Goal: Task Accomplishment & Management: Manage account settings

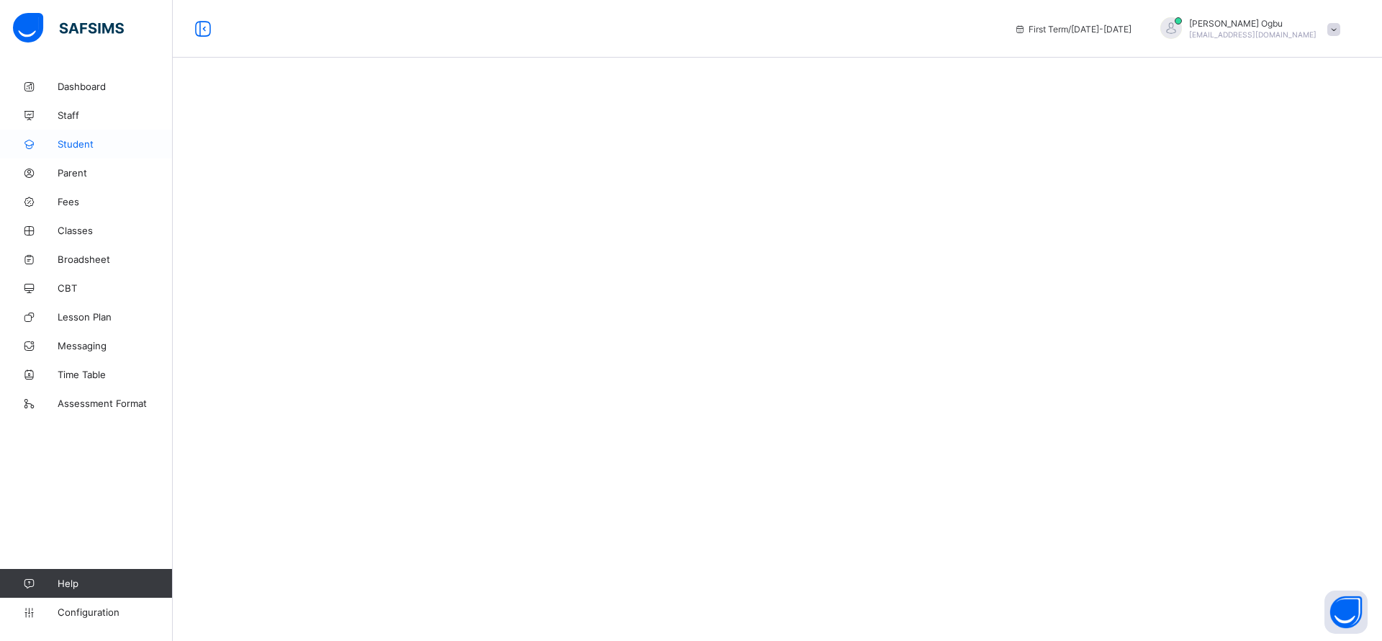
click at [76, 145] on span "Student" at bounding box center [115, 144] width 115 height 12
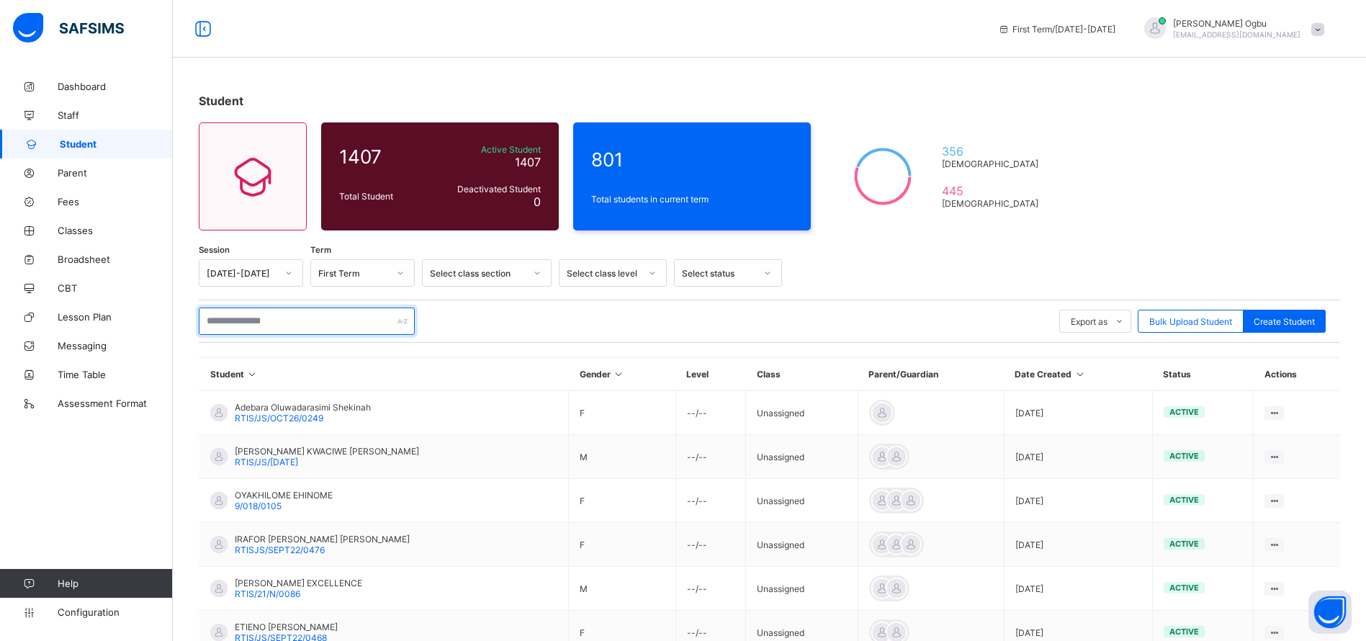
click at [286, 322] on input "text" at bounding box center [307, 320] width 216 height 27
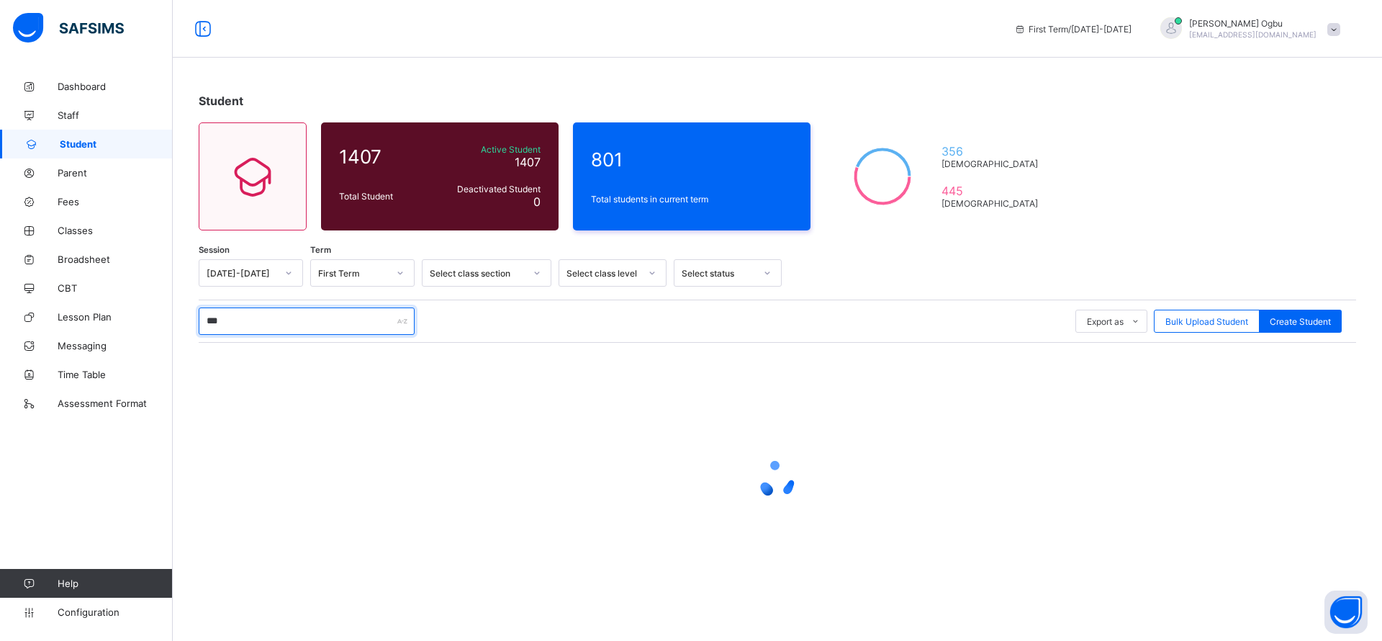
type input "****"
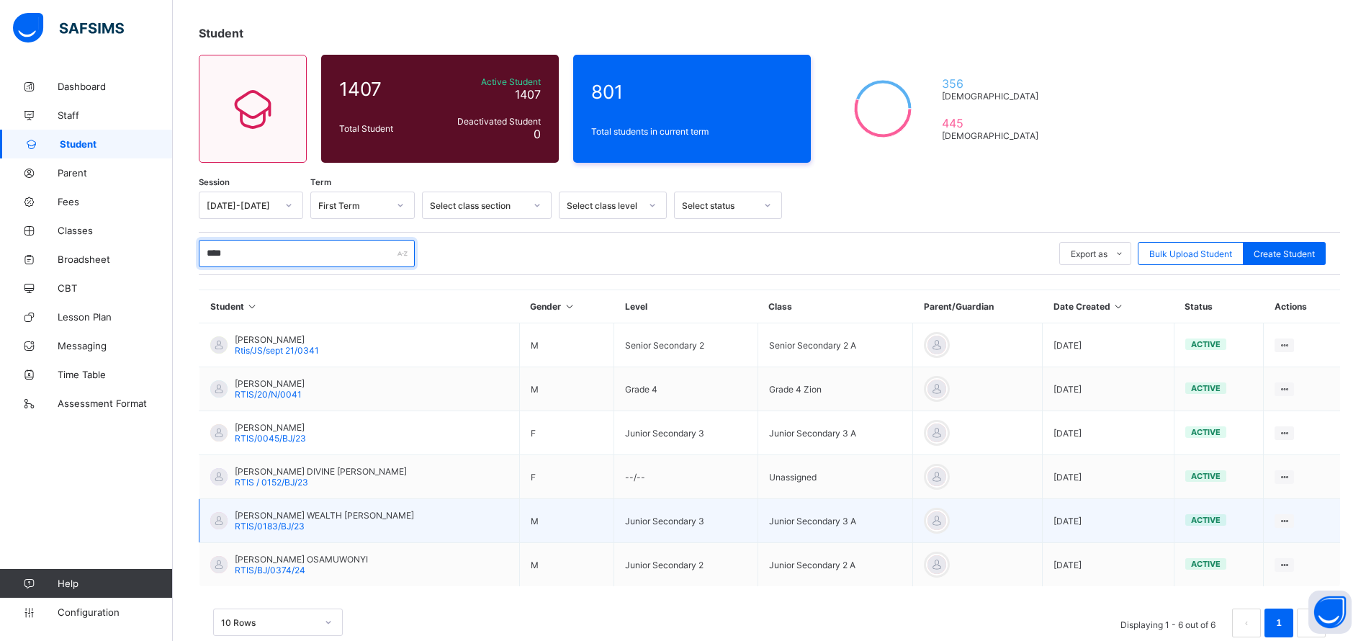
scroll to position [87, 0]
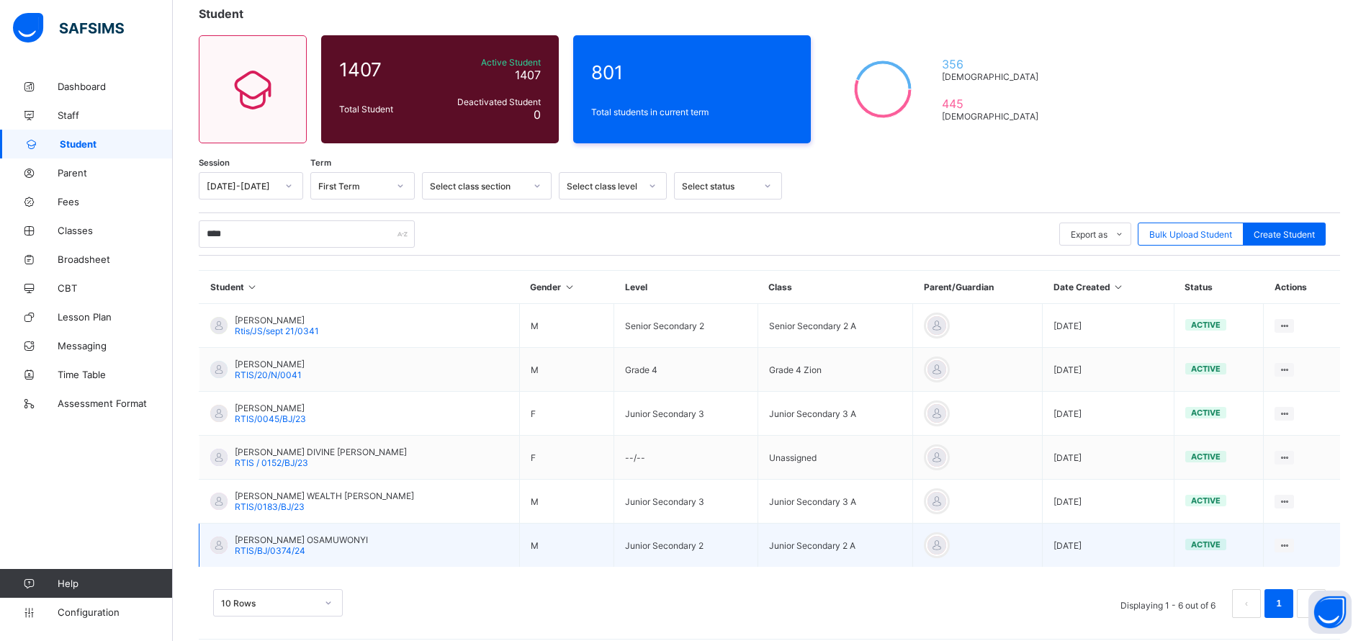
click at [284, 552] on span "RTIS/BJ/0374/24" at bounding box center [270, 550] width 71 height 11
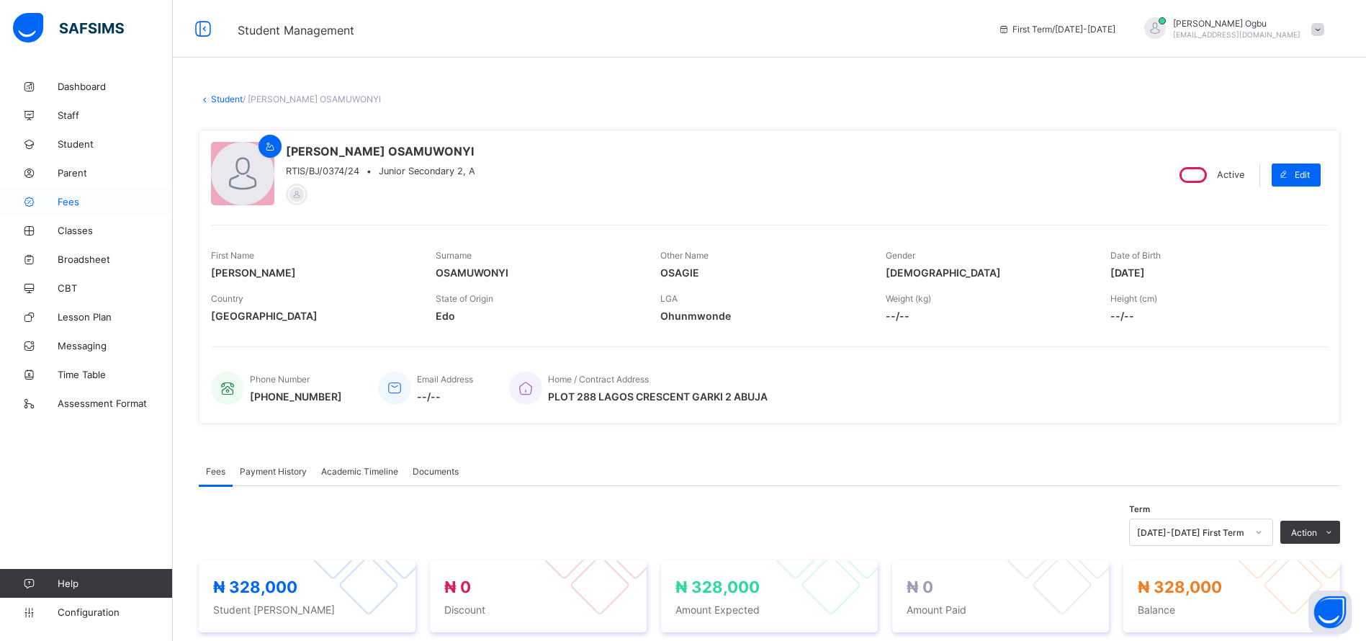
click at [57, 200] on icon at bounding box center [29, 202] width 58 height 11
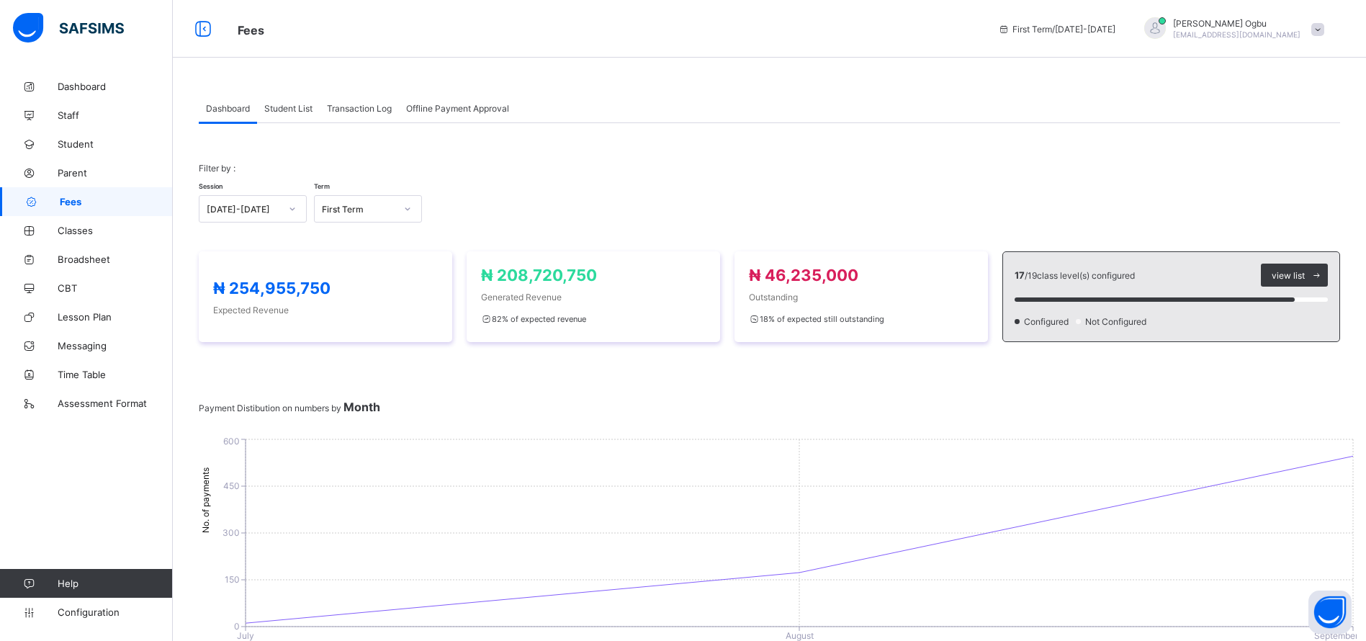
click at [292, 108] on span "Student List" at bounding box center [288, 108] width 48 height 11
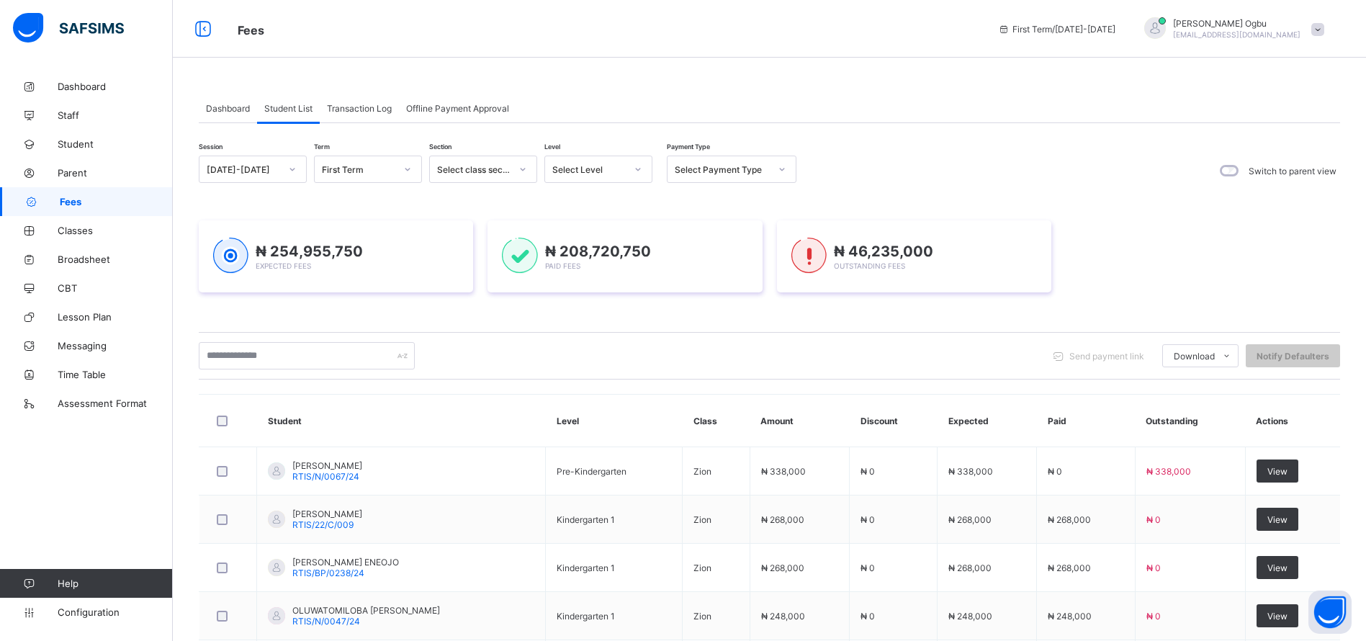
click at [741, 166] on div "Select Payment Type" at bounding box center [722, 169] width 95 height 11
click at [697, 198] on div "Full" at bounding box center [731, 200] width 128 height 22
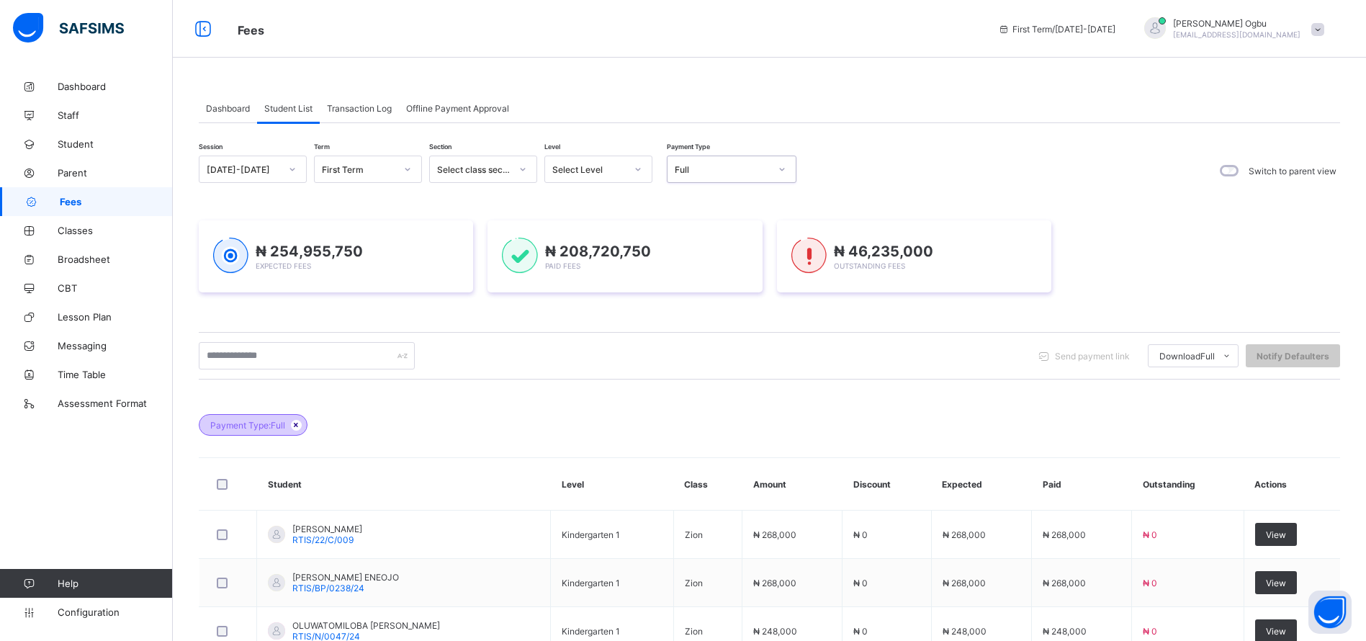
click at [300, 426] on icon at bounding box center [296, 425] width 12 height 9
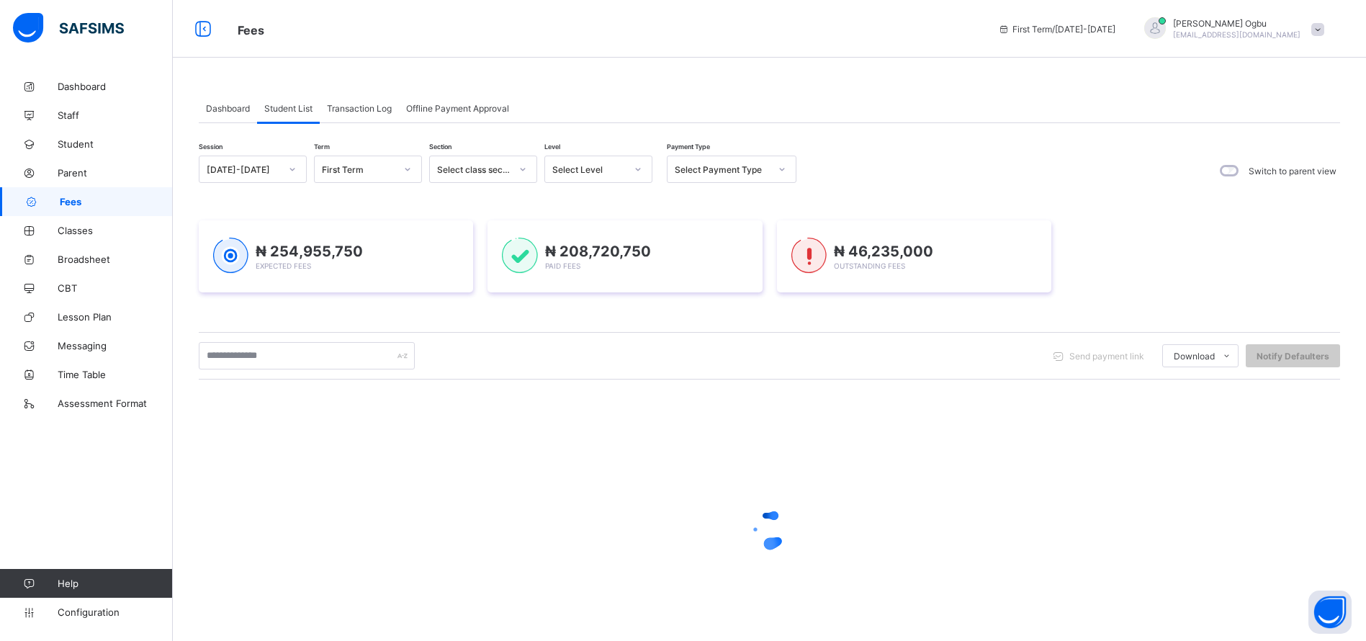
click at [300, 423] on div at bounding box center [769, 529] width 1141 height 274
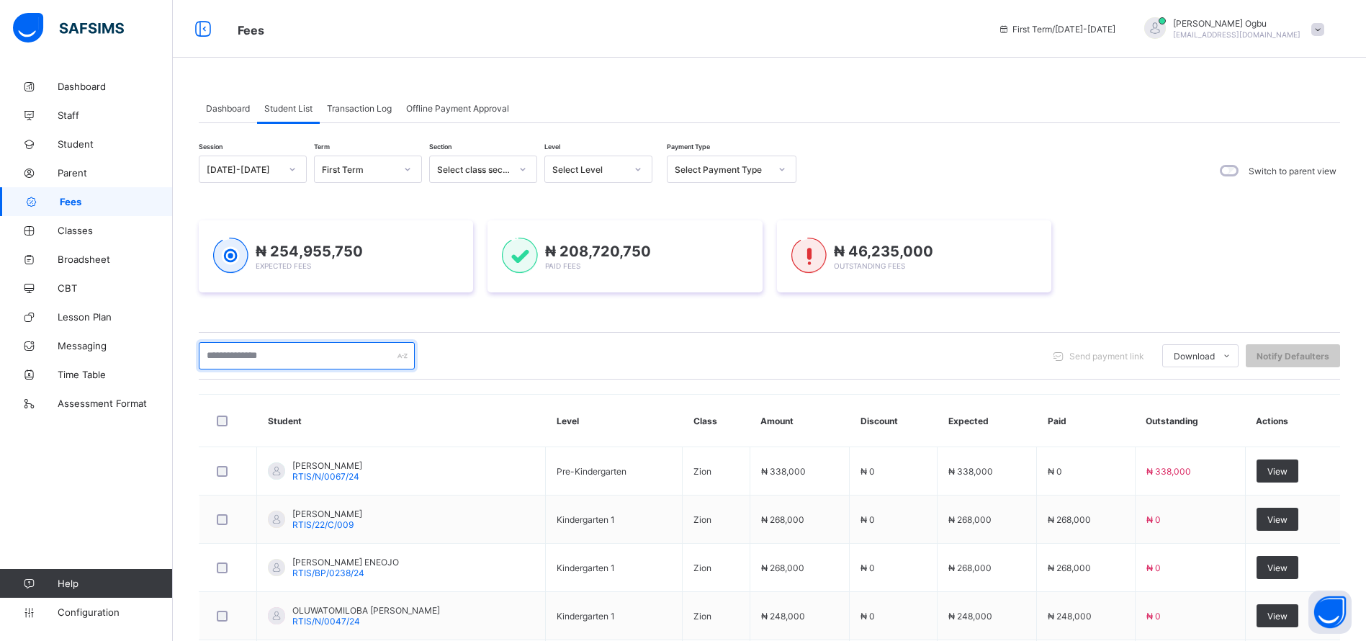
click at [250, 358] on input "text" at bounding box center [307, 355] width 216 height 27
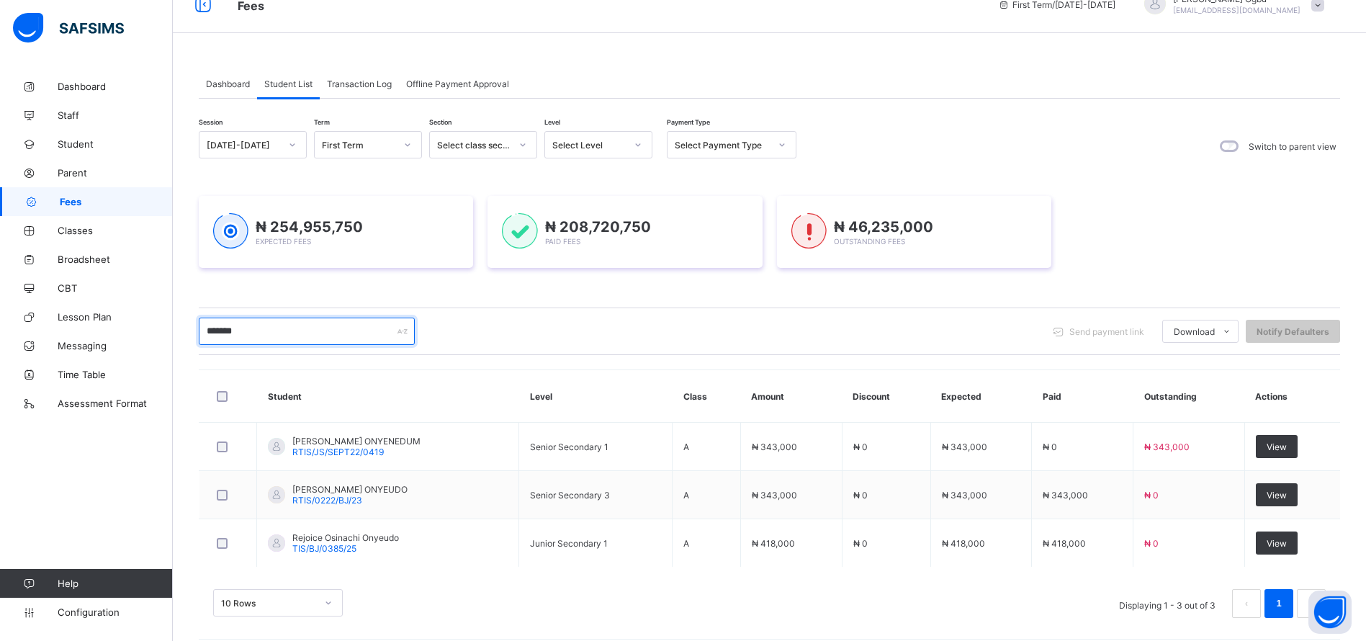
scroll to position [37, 0]
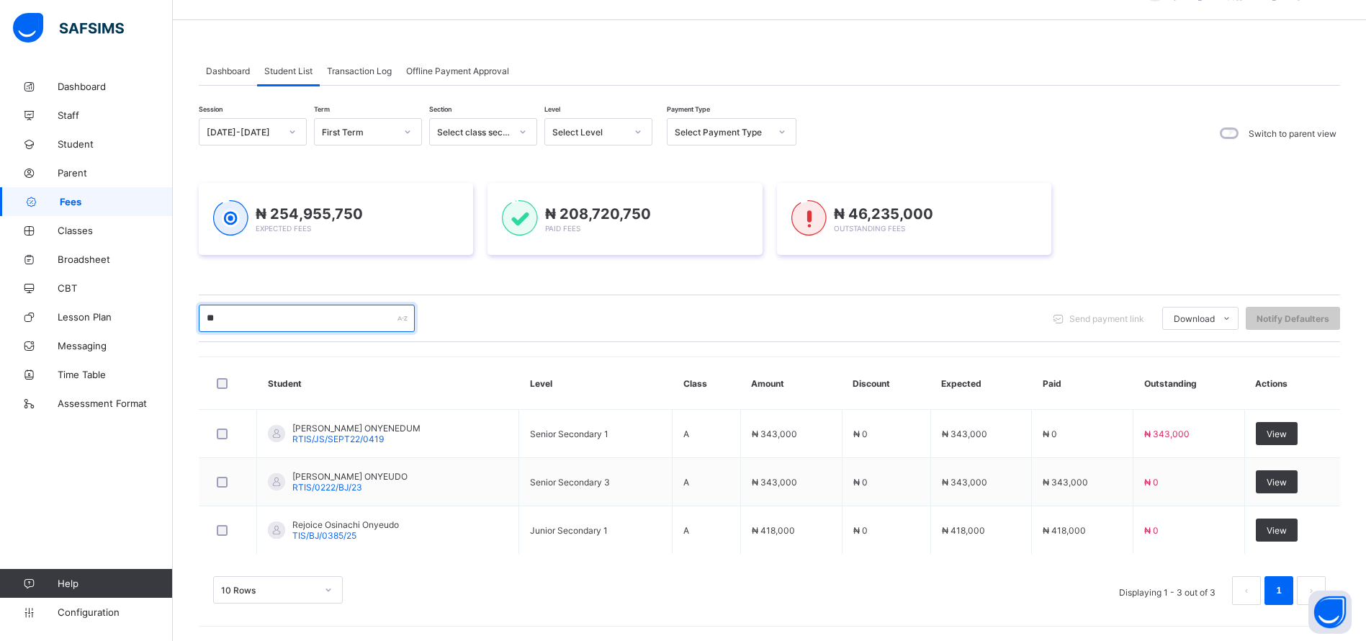
type input "*"
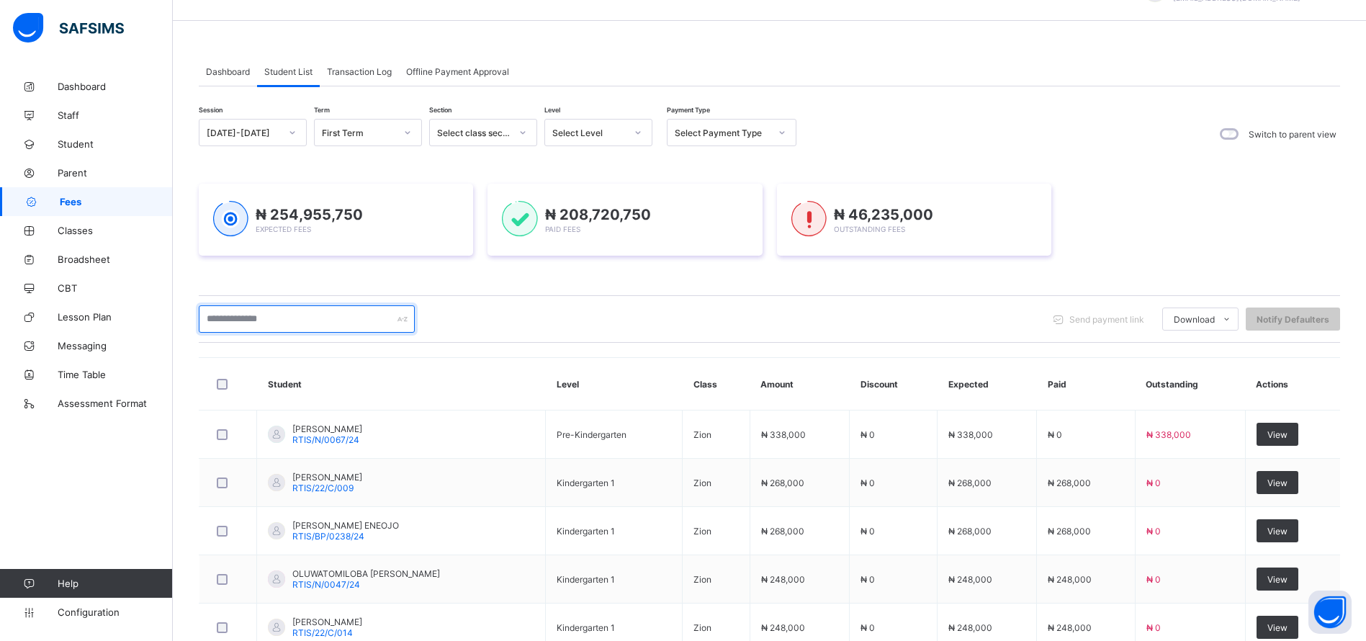
scroll to position [26, 0]
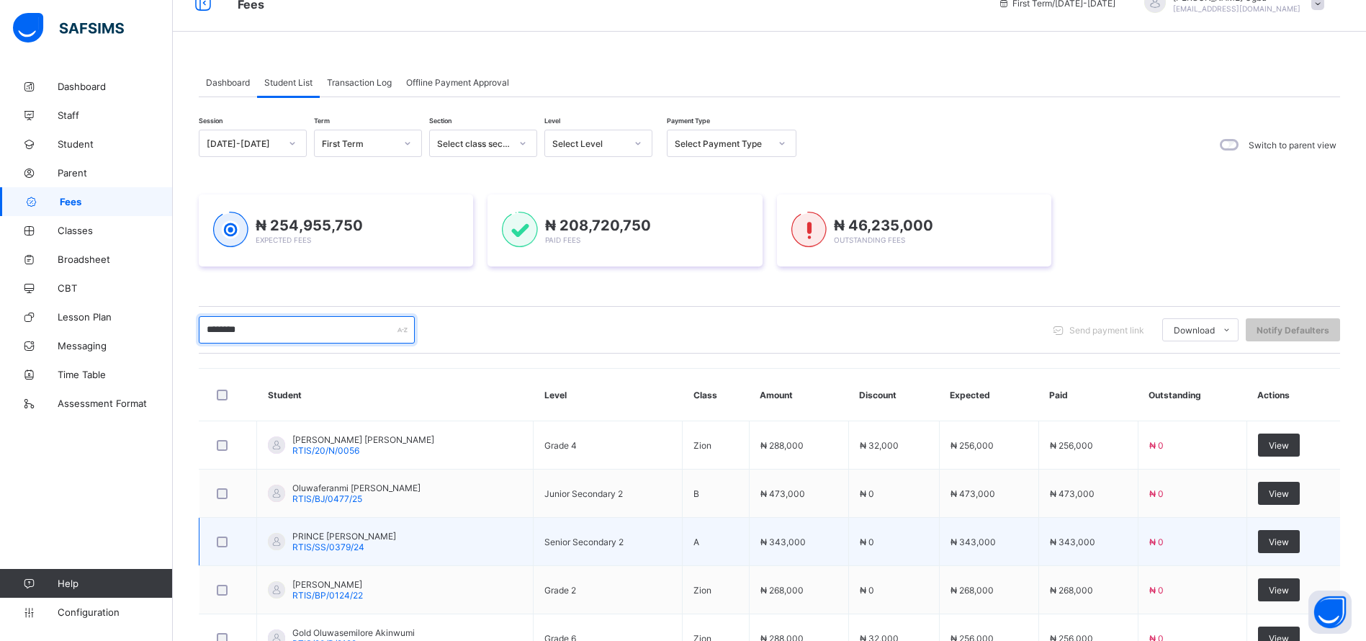
type input "********"
click at [354, 549] on span "RTIS/SS/0379/24" at bounding box center [328, 546] width 72 height 11
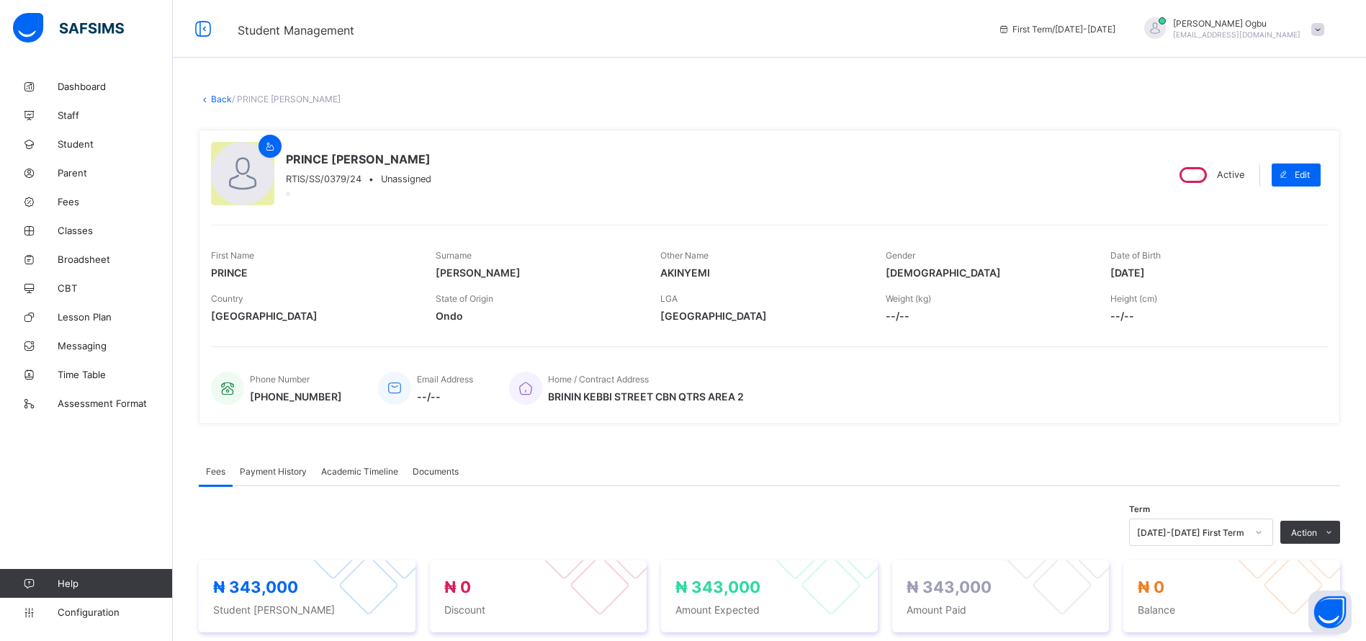
click at [274, 478] on div "Payment History" at bounding box center [273, 471] width 81 height 29
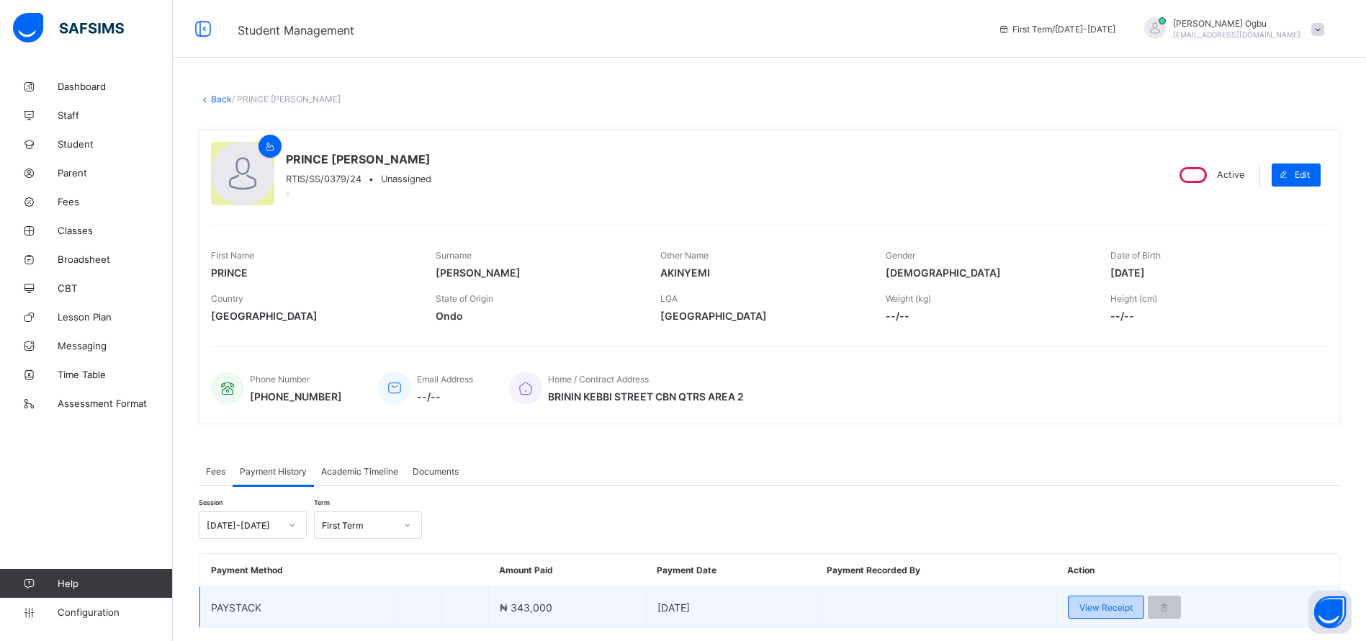
click at [1101, 608] on span "View Receipt" at bounding box center [1105, 607] width 53 height 11
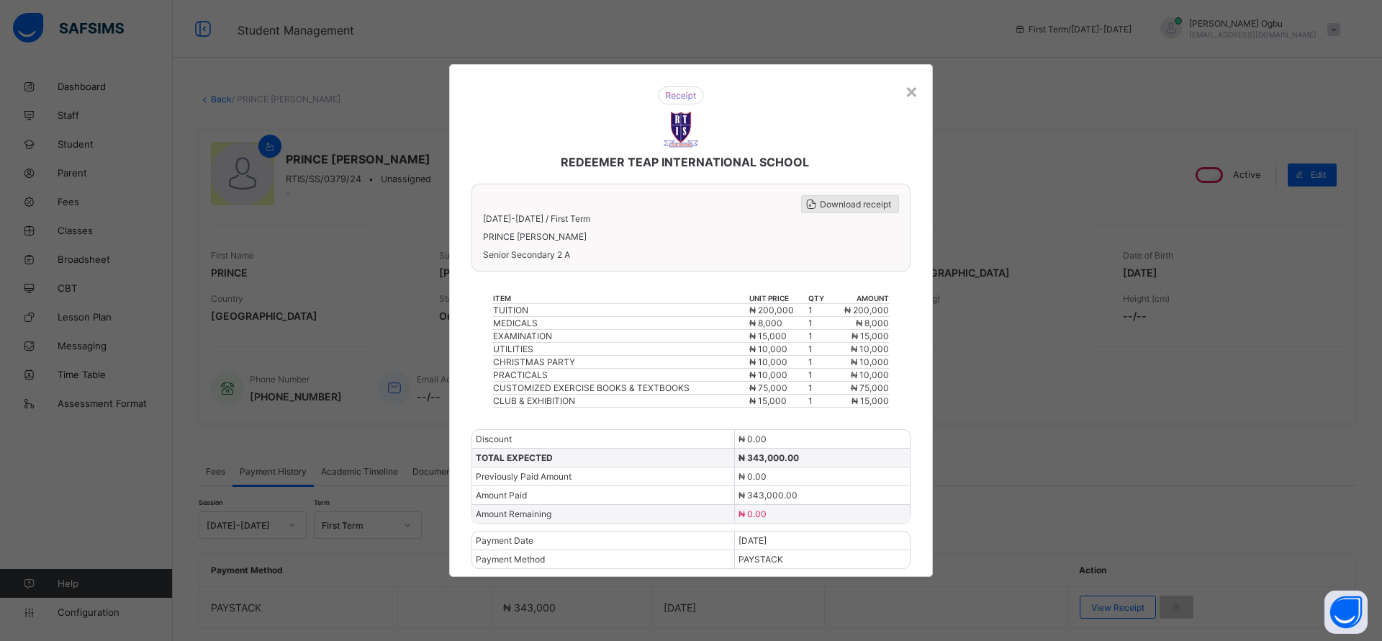
click at [824, 206] on span "Download receipt" at bounding box center [855, 204] width 71 height 11
click at [1081, 564] on div "× REDEEMER TEAP INTERNATIONAL SCHOOL Download receipt [DATE]-[DATE] / First Ter…" at bounding box center [691, 320] width 1382 height 641
click at [914, 89] on div "×" at bounding box center [912, 90] width 14 height 24
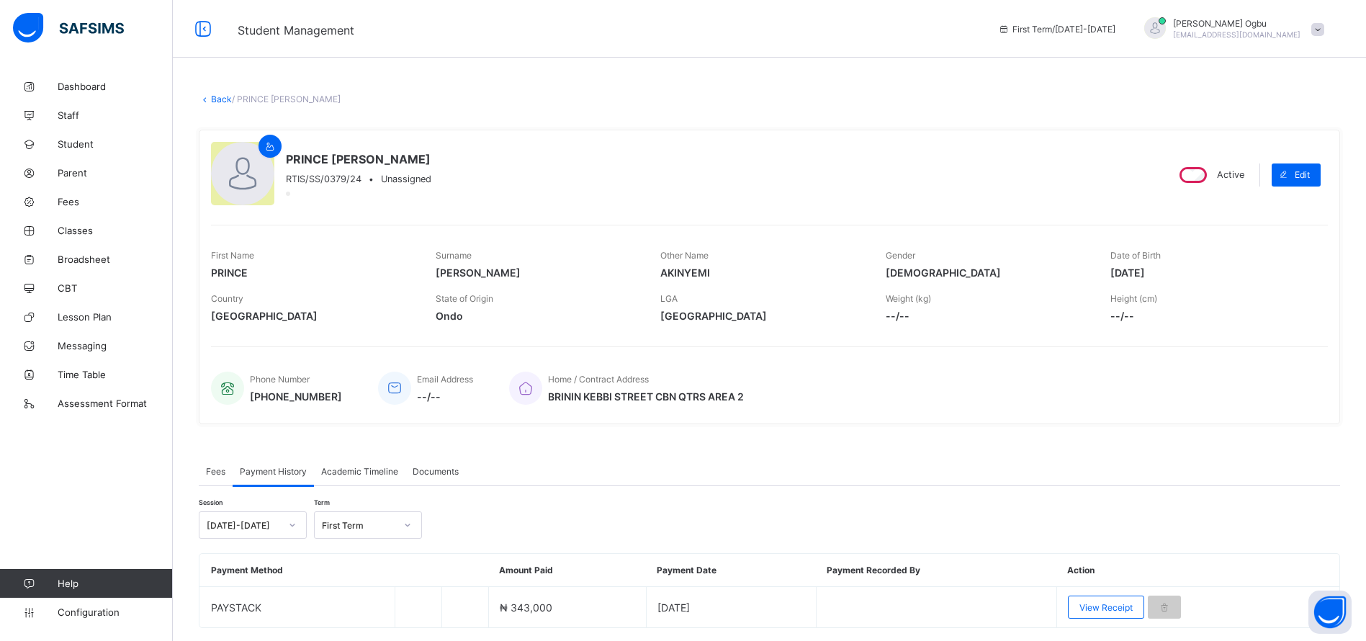
click at [212, 98] on link "Back" at bounding box center [221, 99] width 21 height 11
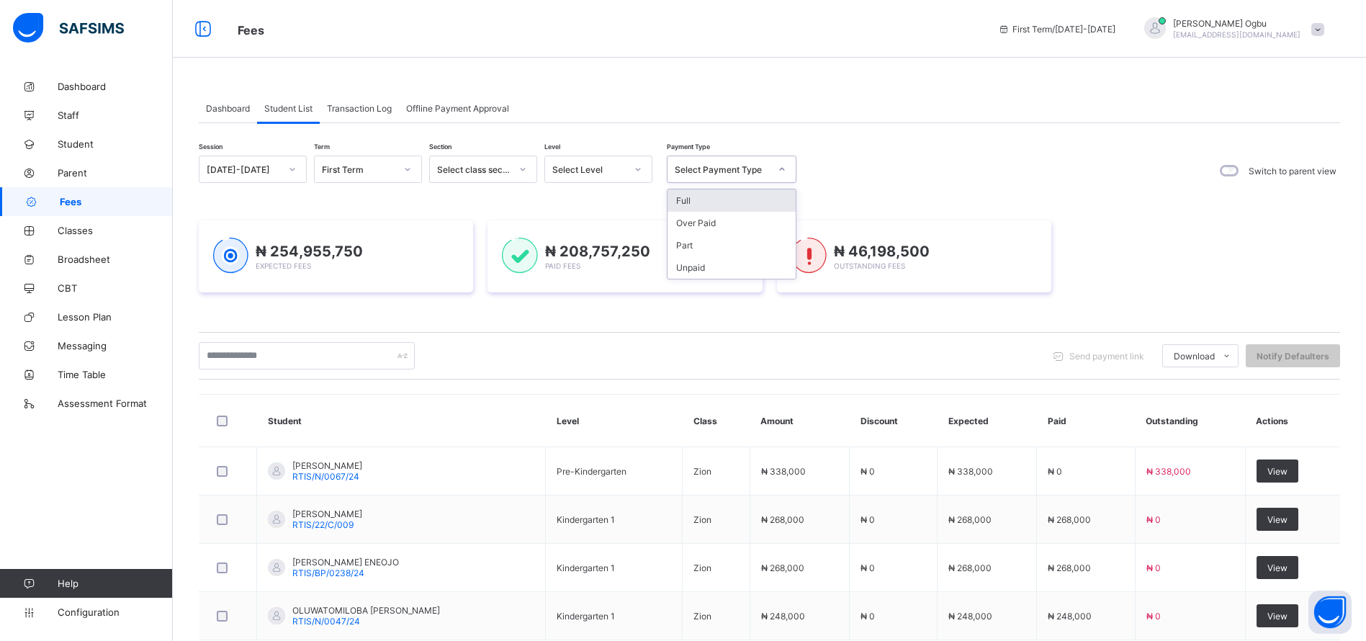
click at [705, 171] on div "Select Payment Type" at bounding box center [722, 169] width 95 height 11
click at [697, 264] on div "Unpaid" at bounding box center [731, 267] width 128 height 22
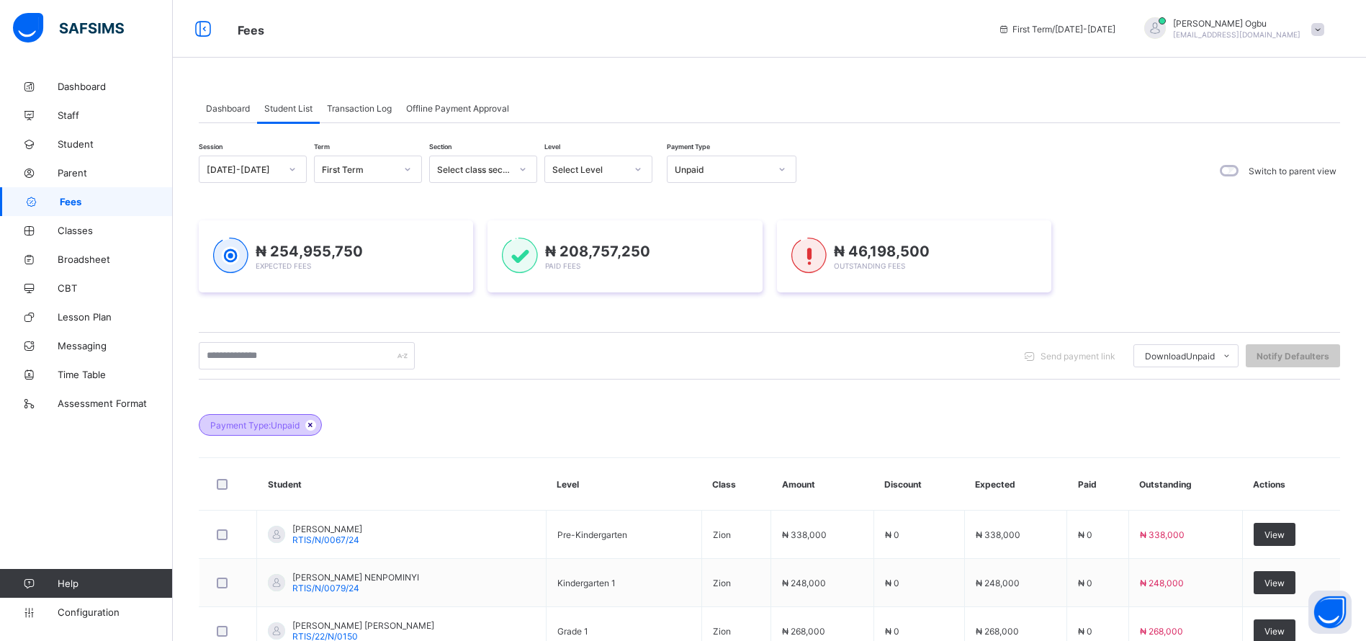
click at [315, 426] on icon at bounding box center [311, 425] width 12 height 9
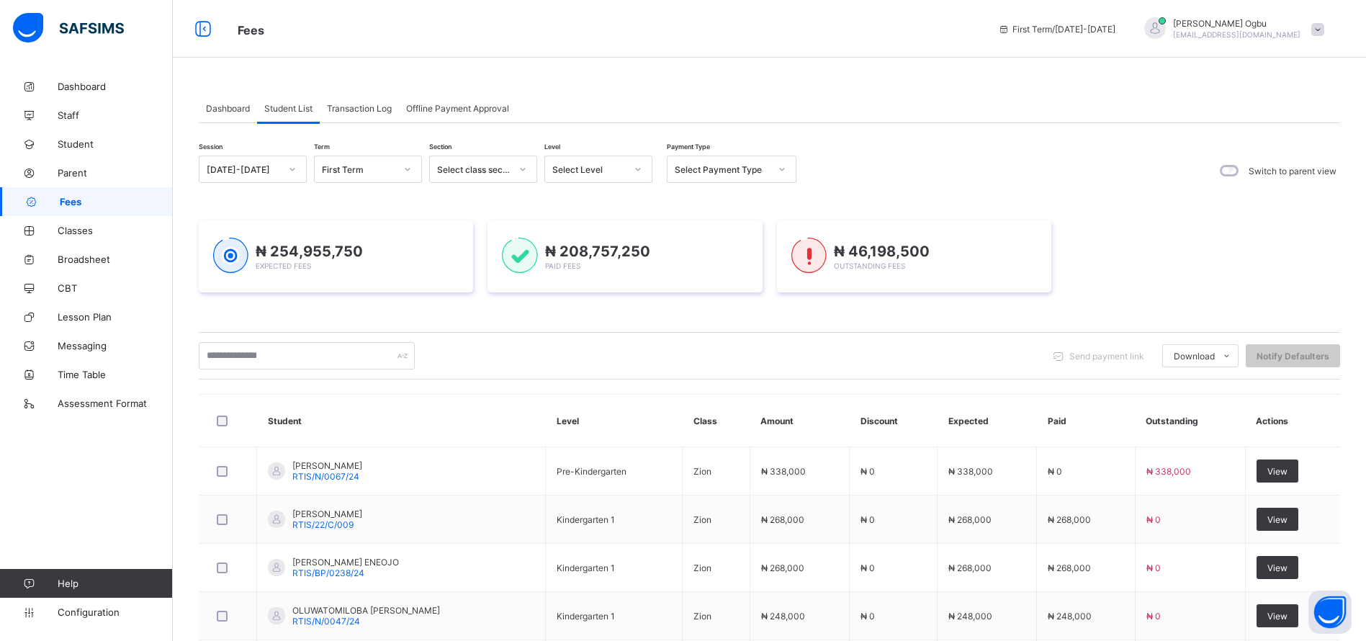
click at [219, 114] on div "Dashboard" at bounding box center [228, 108] width 58 height 29
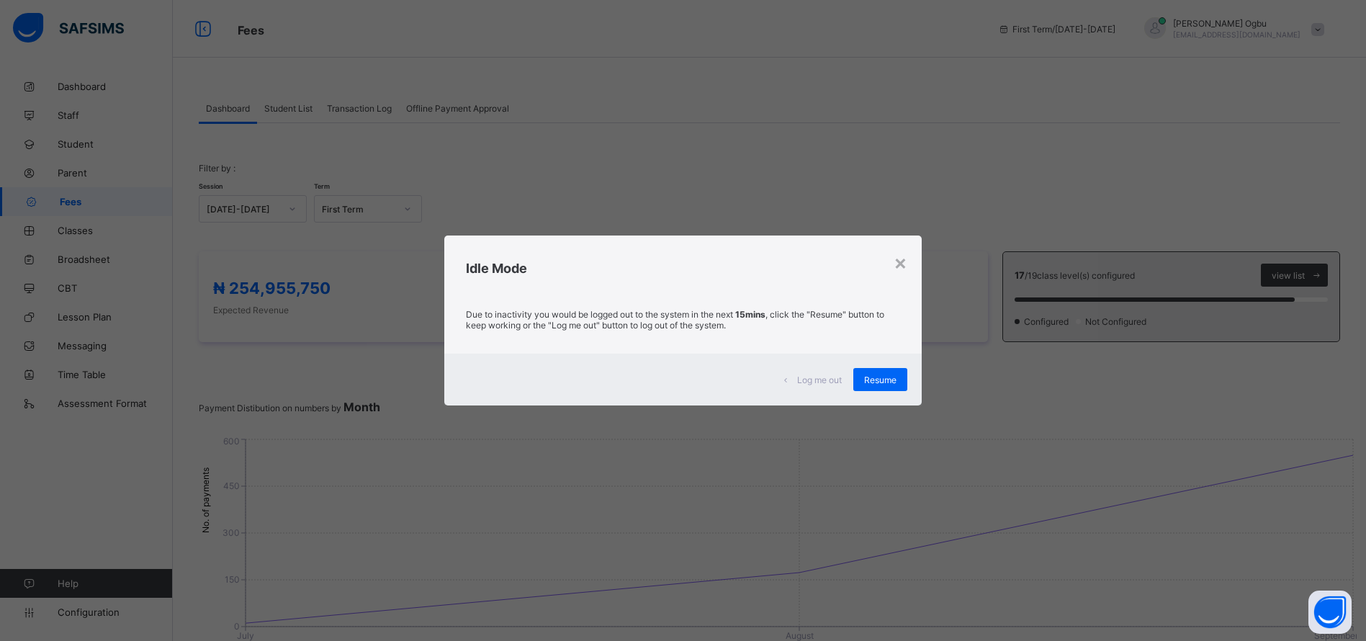
click at [281, 103] on div "× Idle Mode Due to inactivity you would be logged out to the system in the next…" at bounding box center [683, 320] width 1366 height 641
click at [874, 373] on div "Resume" at bounding box center [880, 379] width 54 height 23
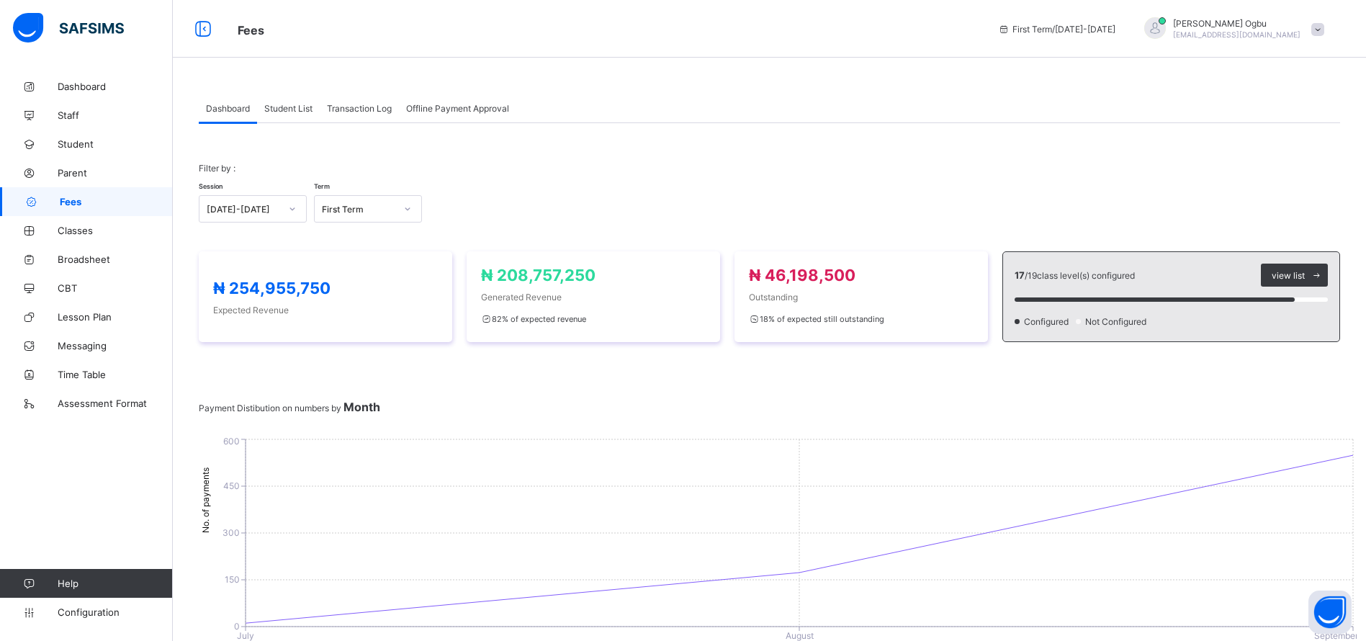
click at [277, 115] on div "Student List" at bounding box center [288, 108] width 63 height 29
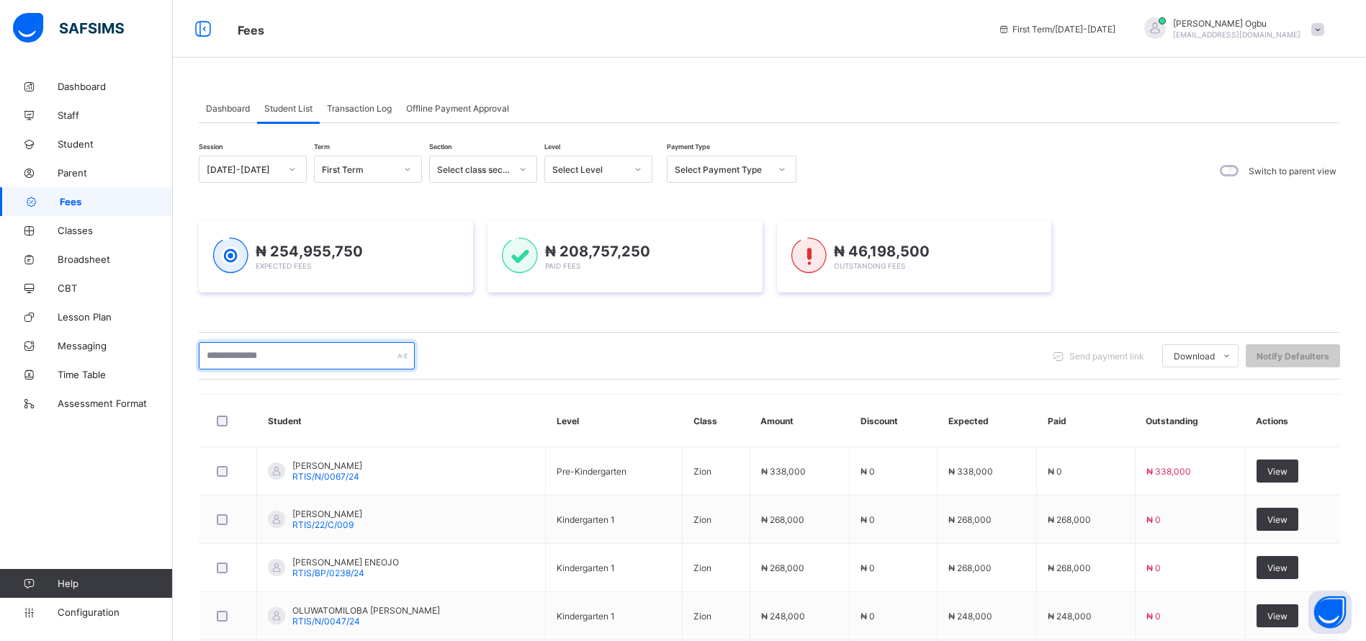
click at [289, 356] on input "text" at bounding box center [307, 355] width 216 height 27
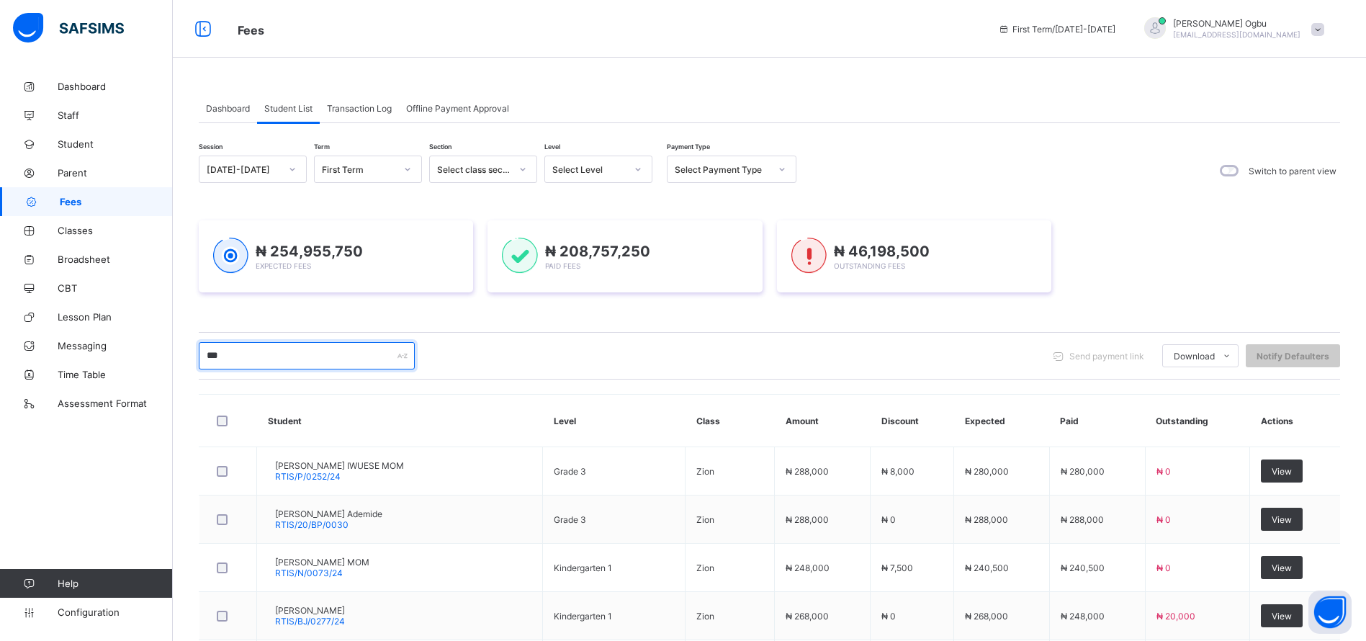
type input "******"
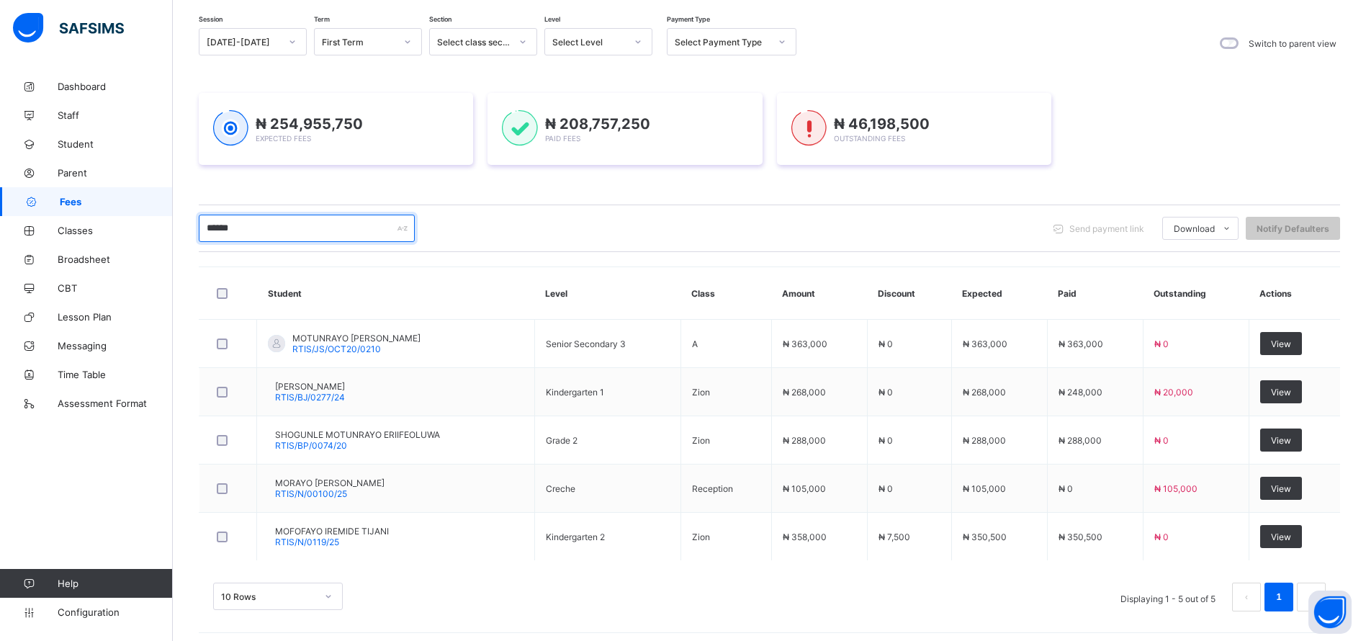
scroll to position [134, 0]
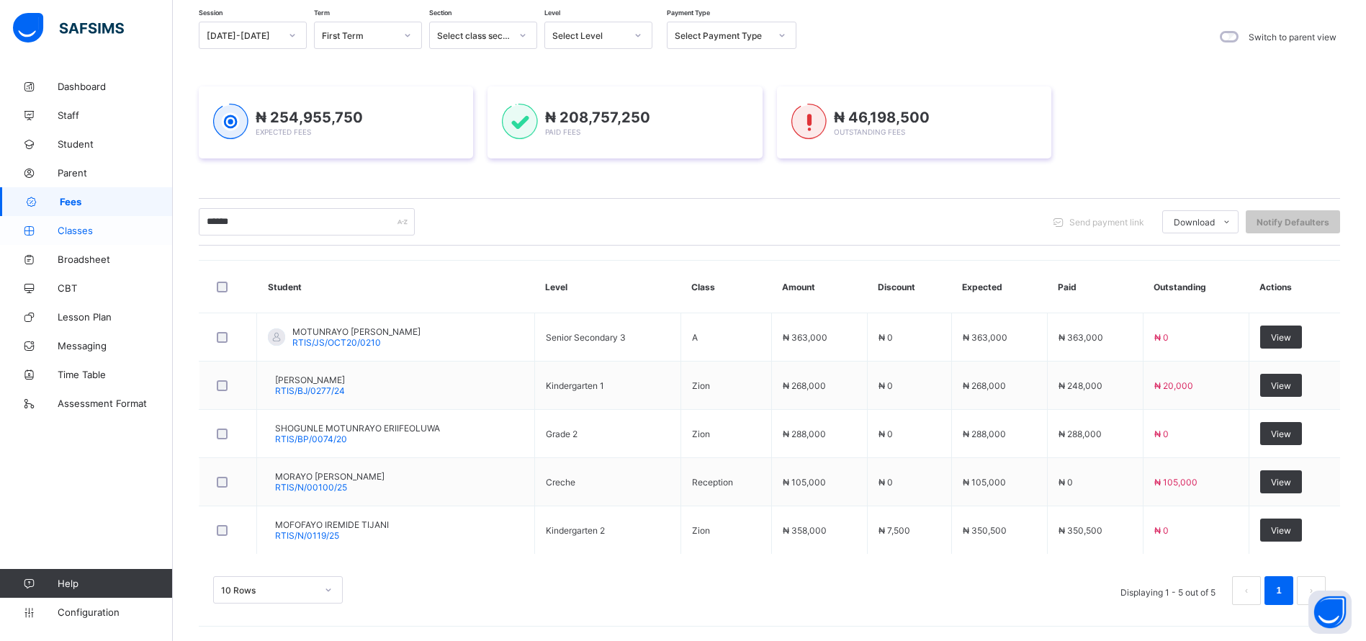
click at [73, 236] on link "Classes" at bounding box center [86, 230] width 173 height 29
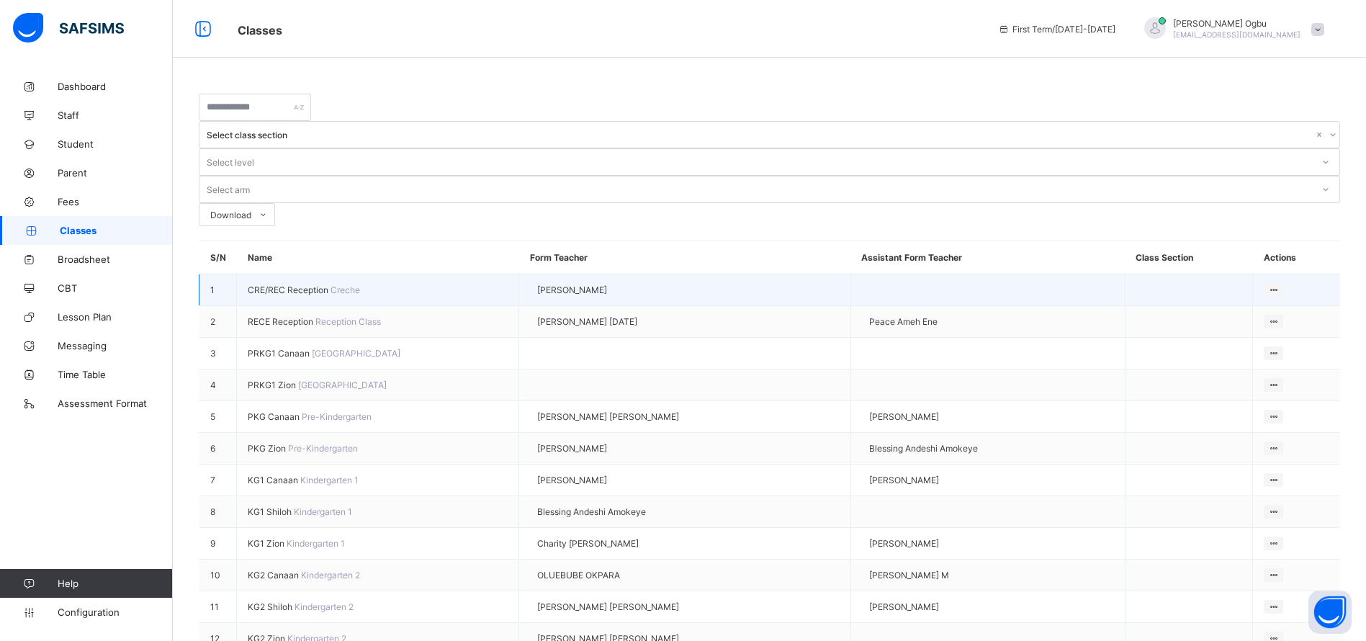
click at [297, 284] on span "CRE/REC Reception" at bounding box center [289, 289] width 83 height 11
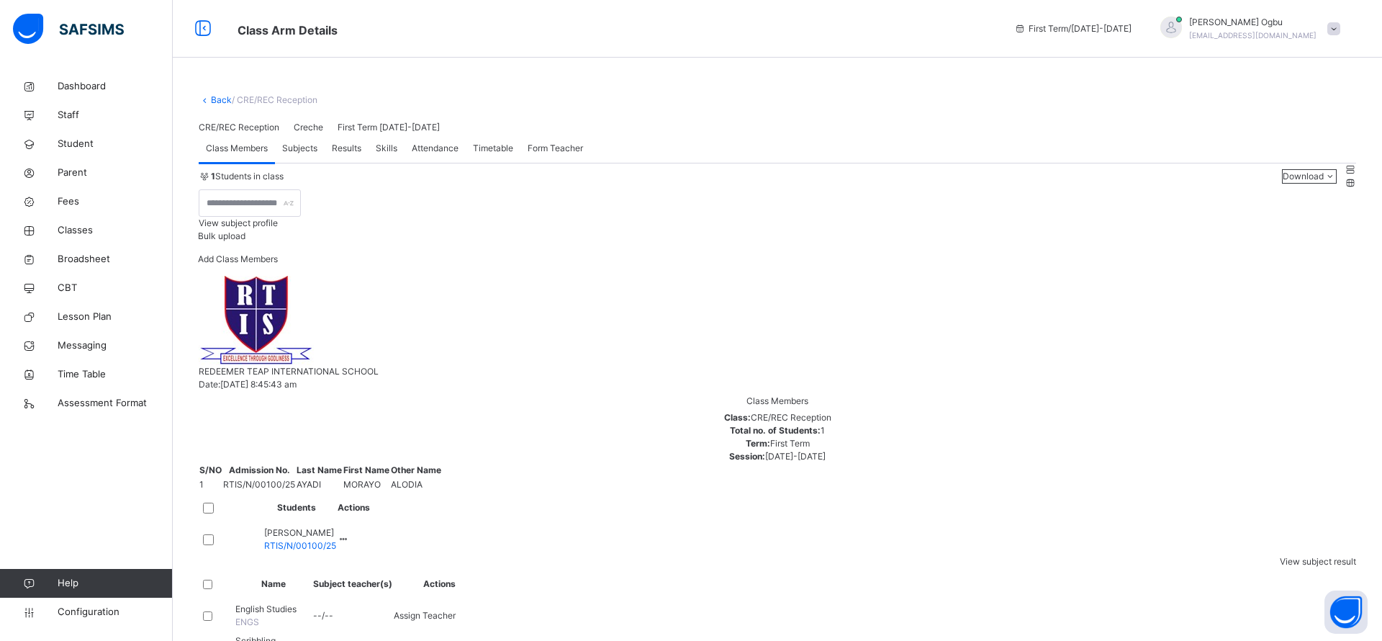
click at [278, 276] on div "Add Class Members" at bounding box center [238, 264] width 80 height 23
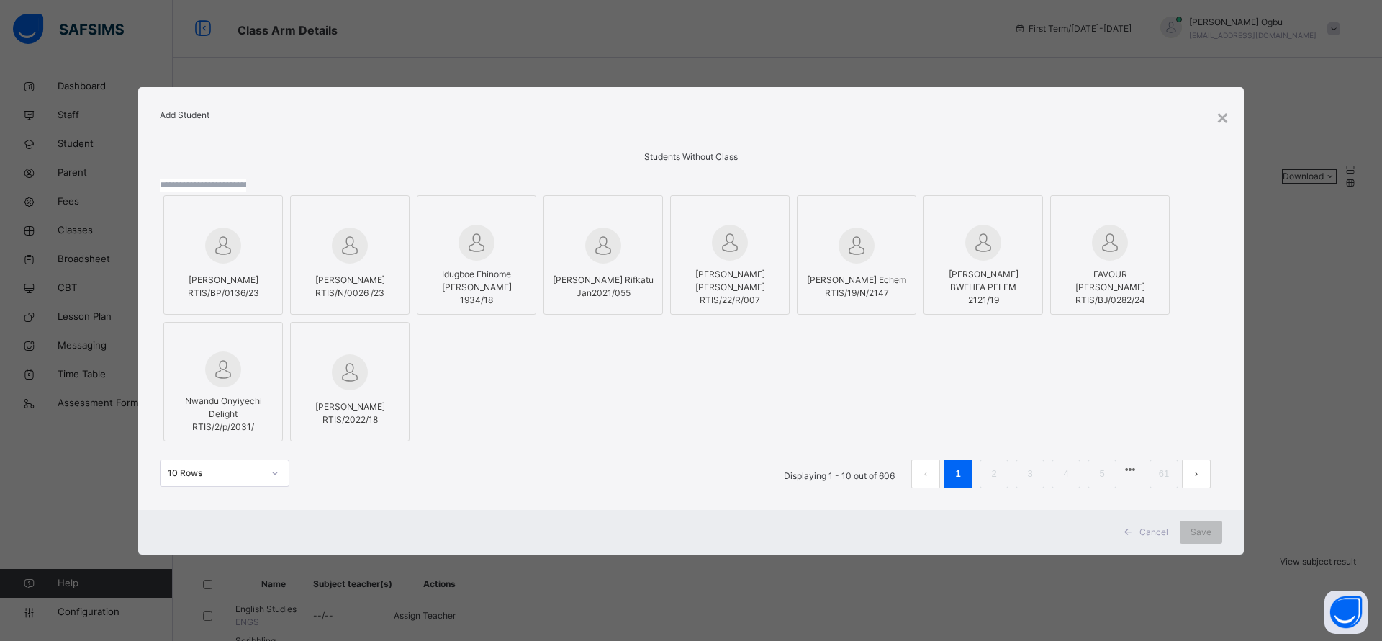
click at [246, 179] on input "text" at bounding box center [203, 185] width 86 height 13
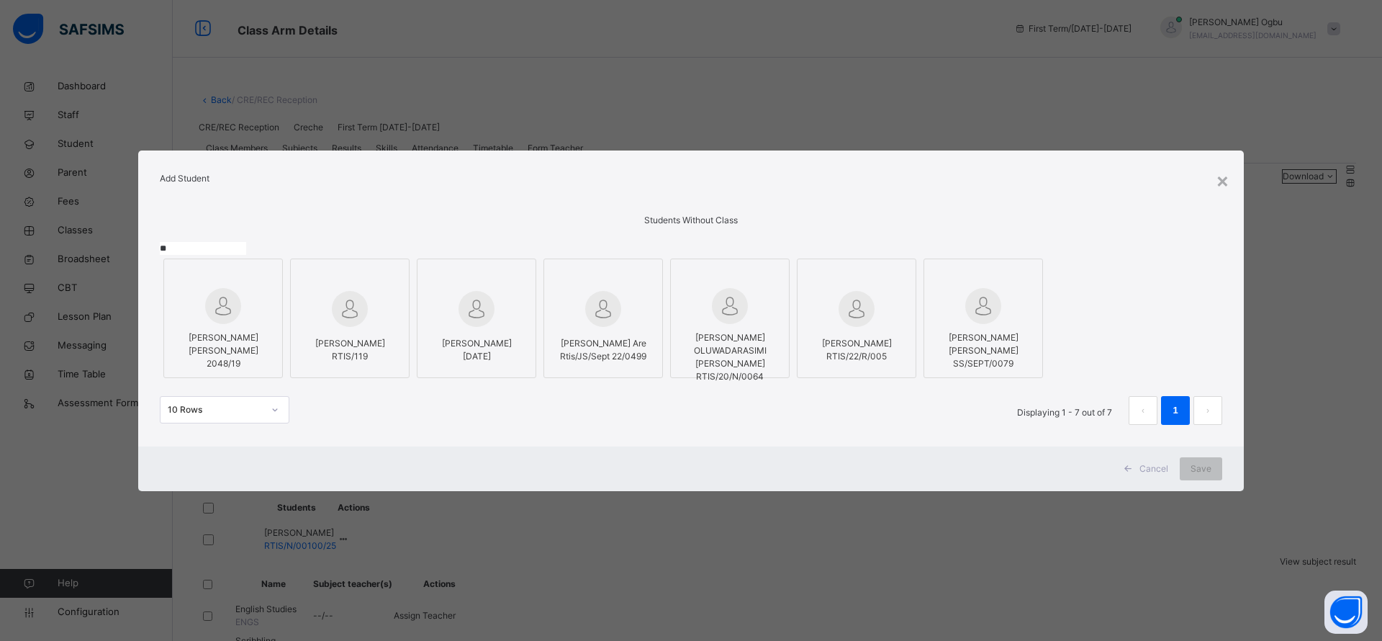
type input "*"
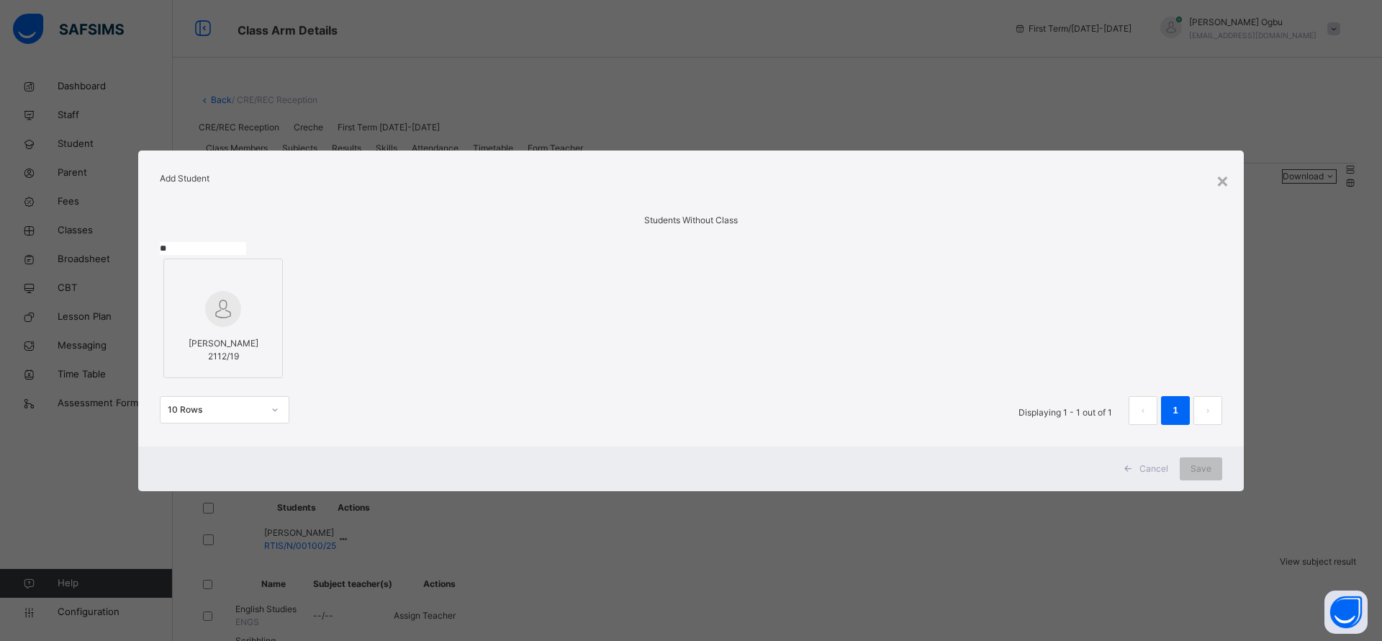
type input "*"
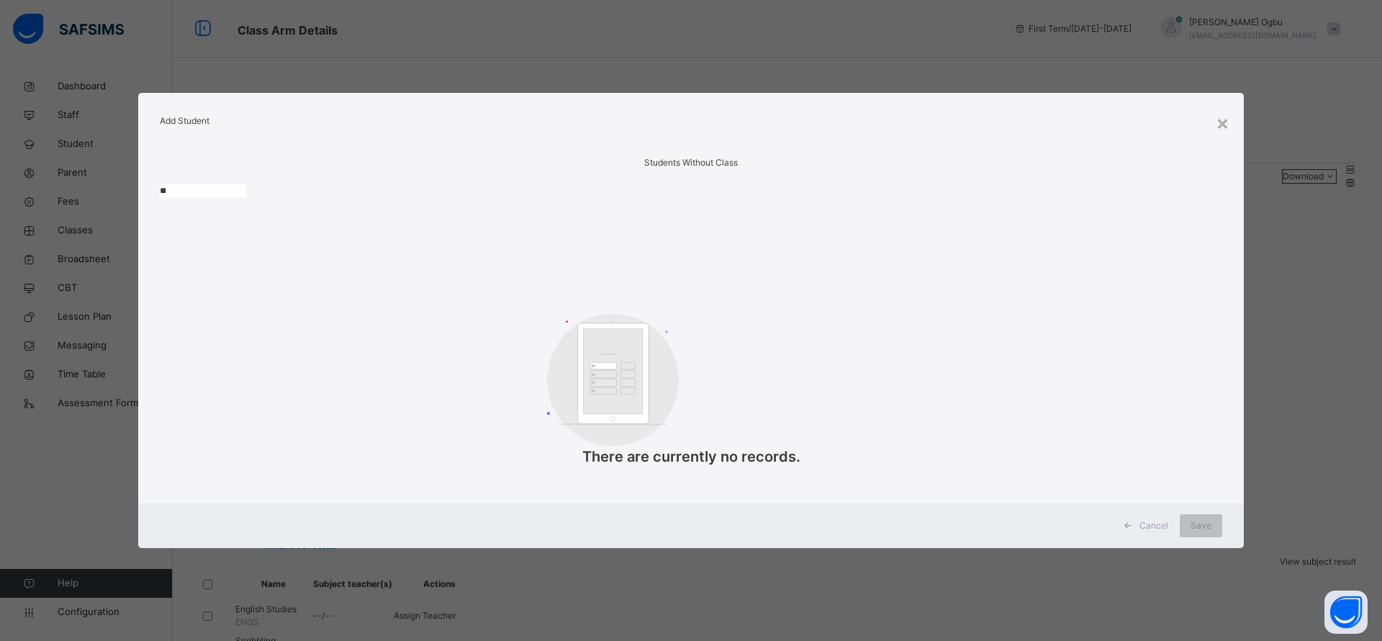
type input "*"
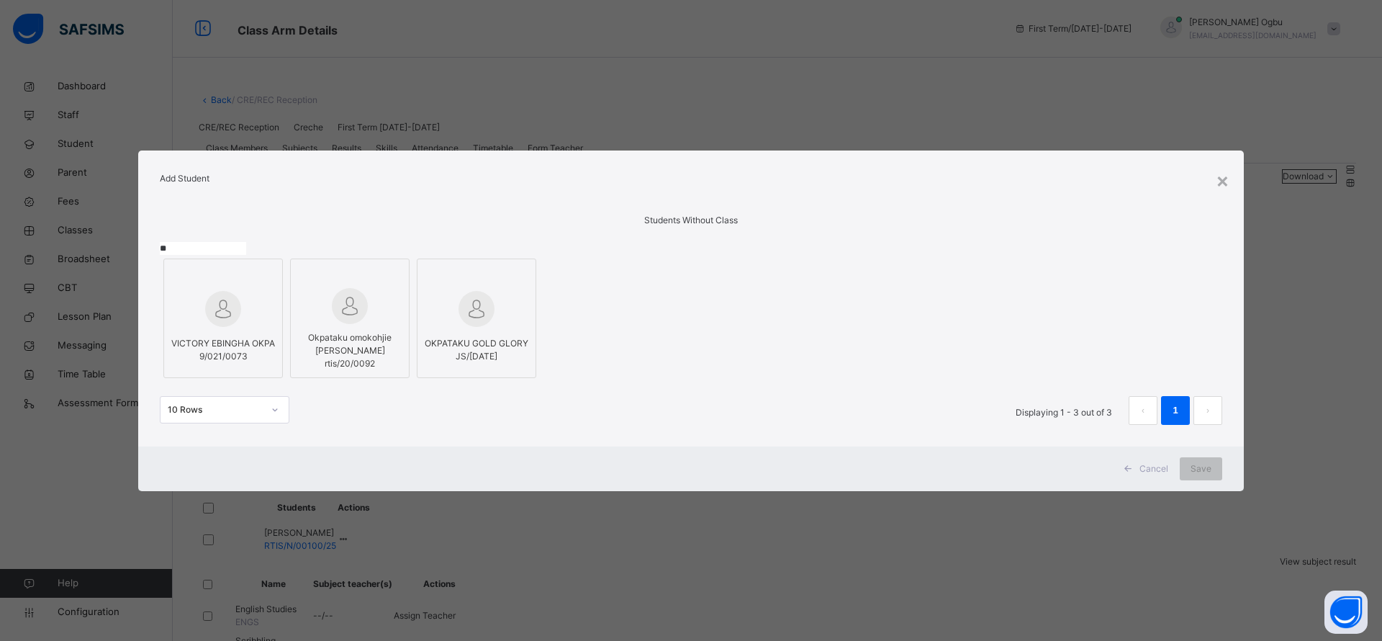
type input "*"
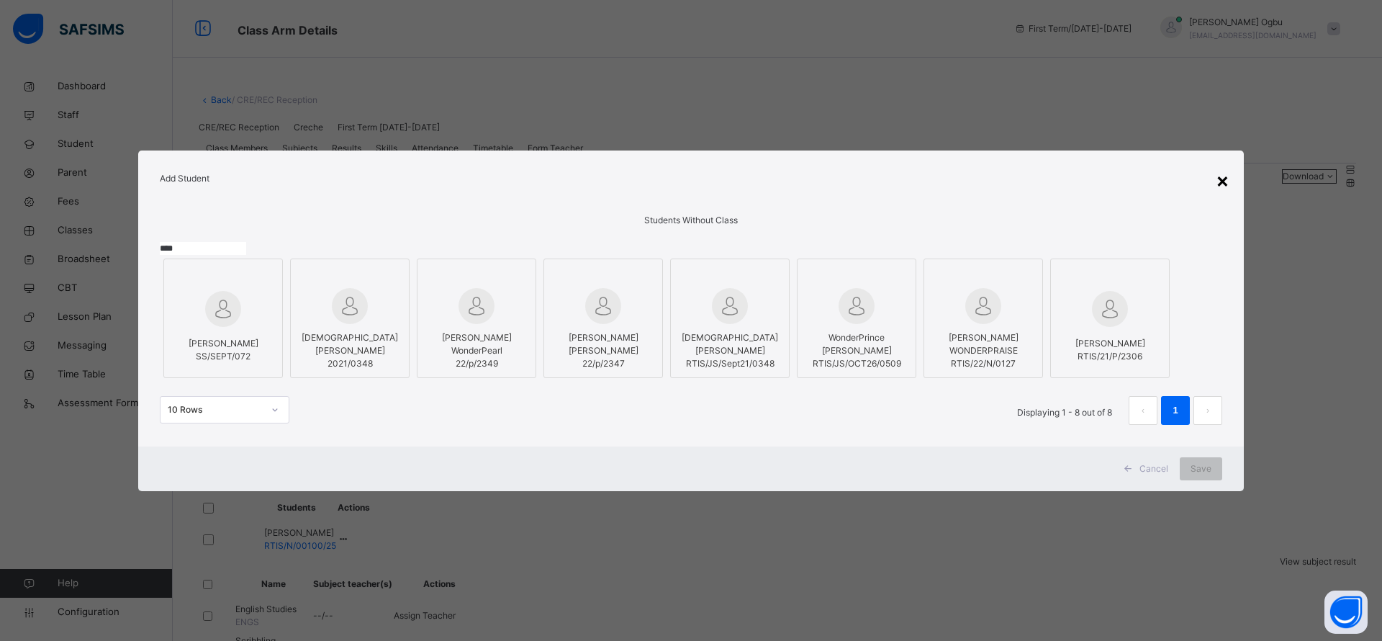
type input "****"
click at [1217, 165] on div "×" at bounding box center [1223, 180] width 14 height 30
